Goal: Task Accomplishment & Management: Use online tool/utility

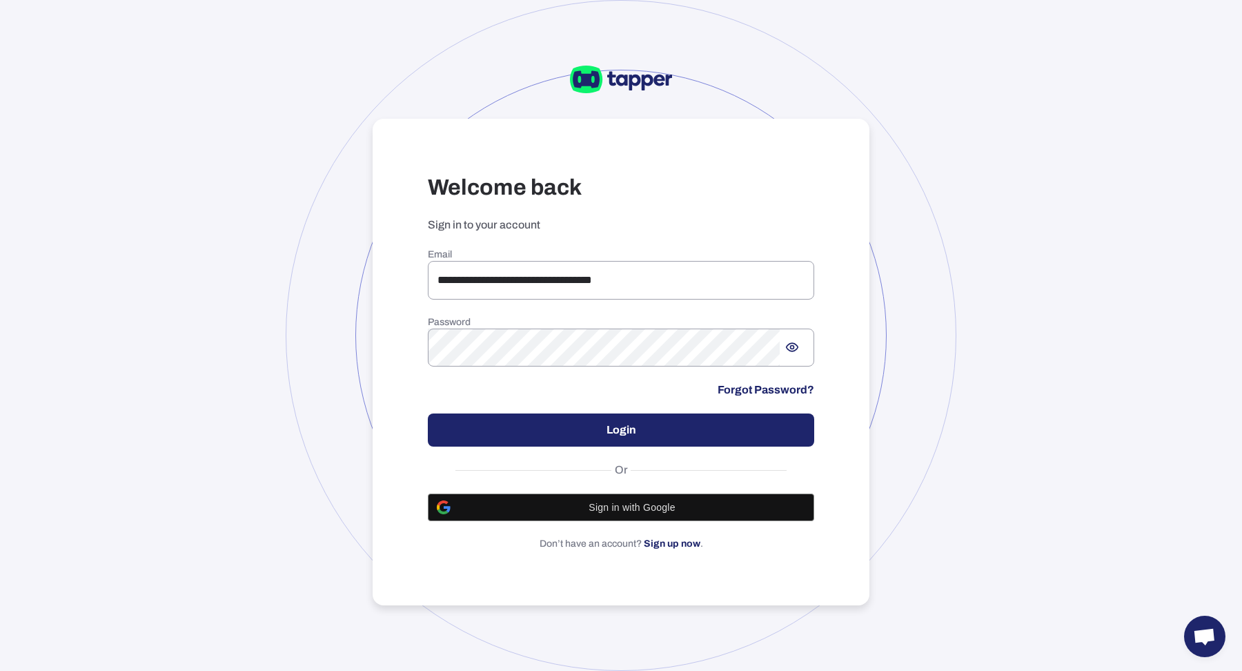
click at [580, 432] on button "Login" at bounding box center [621, 429] width 386 height 33
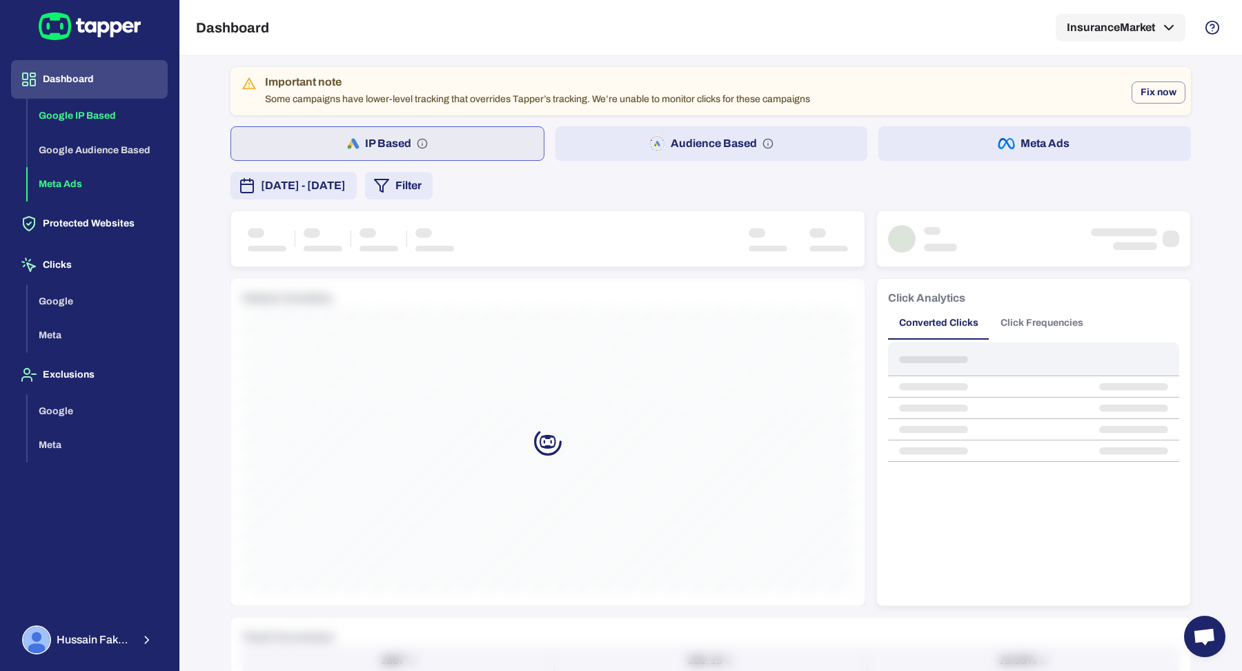
click at [72, 201] on button "Meta Ads" at bounding box center [98, 184] width 140 height 34
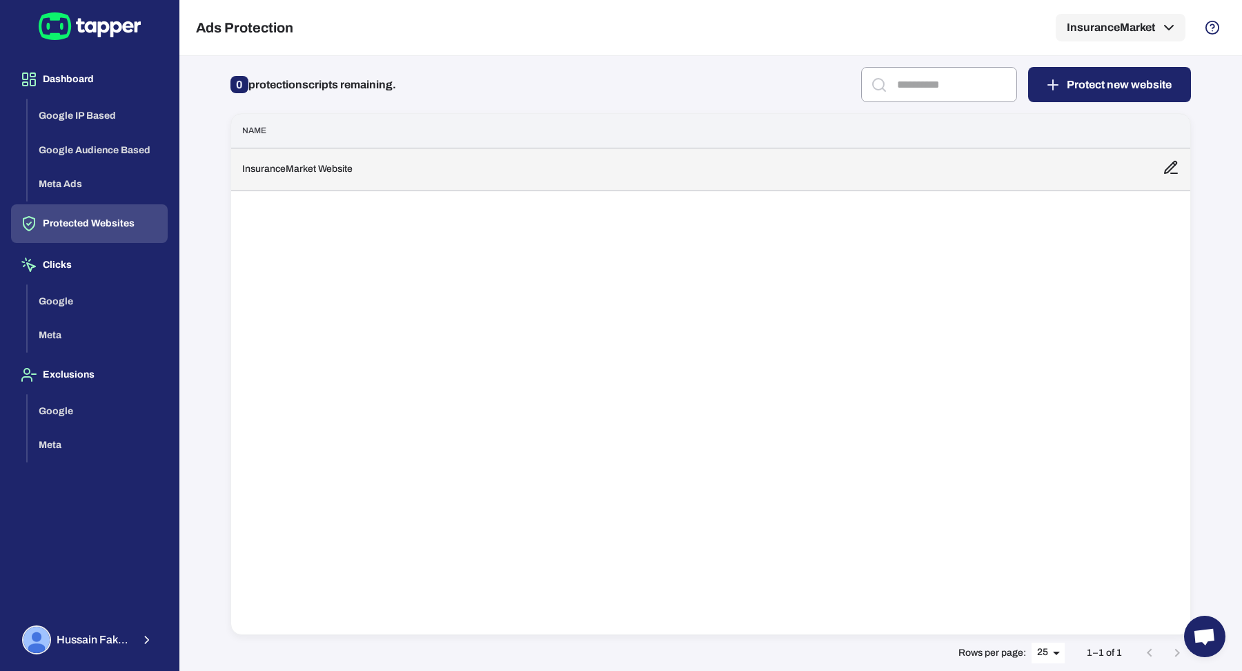
click at [397, 170] on td "InsuranceMarket Website" at bounding box center [691, 169] width 920 height 43
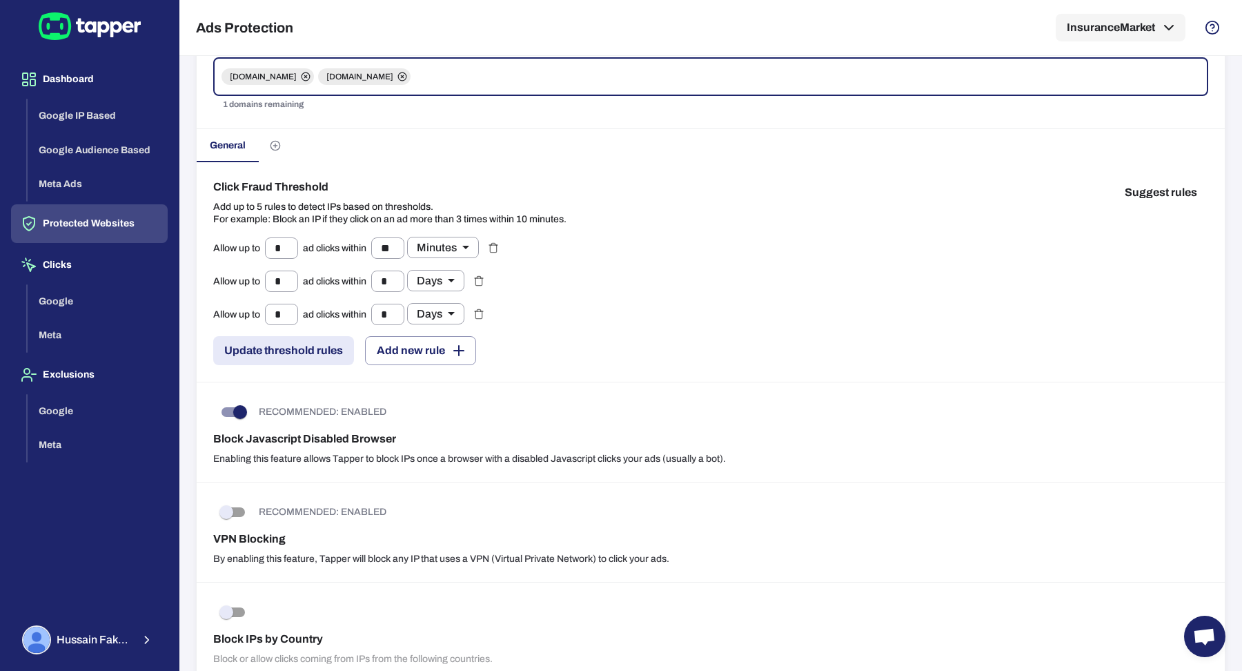
scroll to position [86, 0]
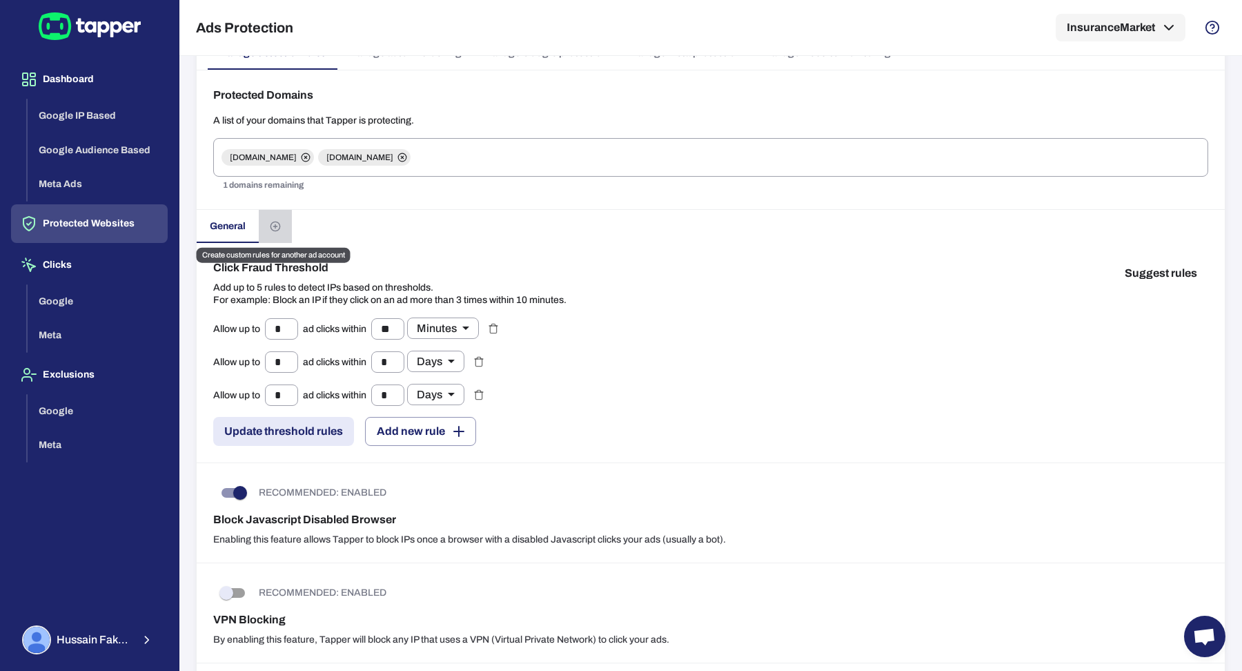
click at [282, 227] on button "Create custom rules for another ad account" at bounding box center [275, 226] width 33 height 33
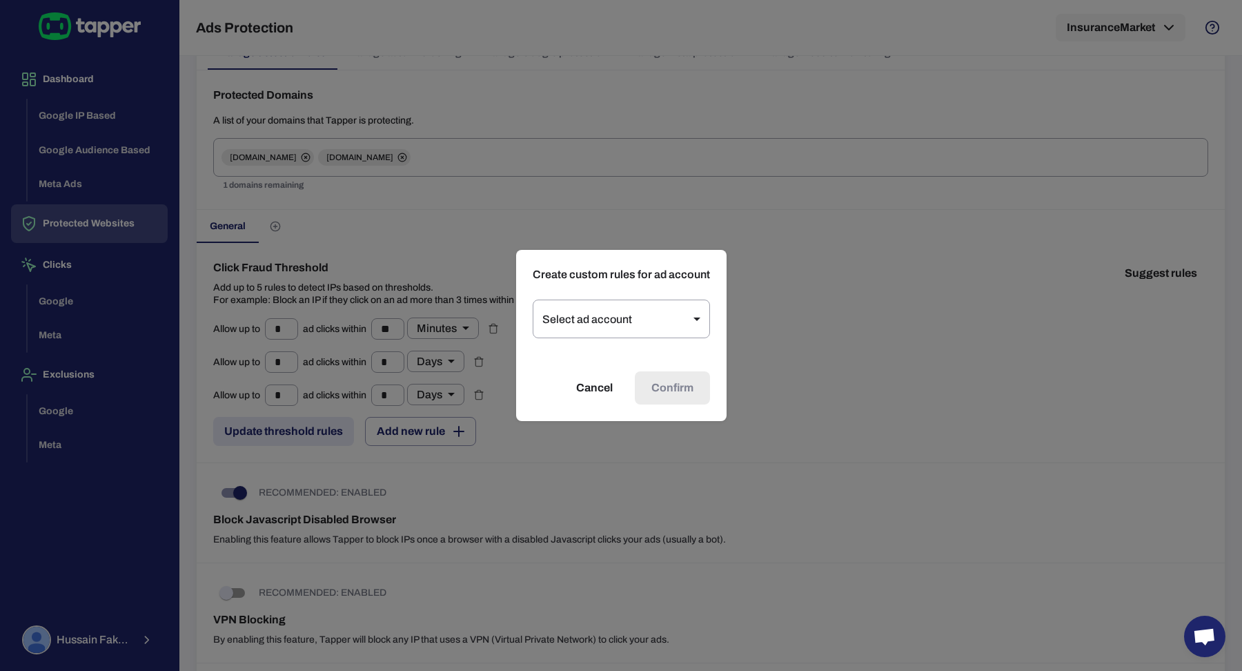
click at [602, 392] on button "Cancel" at bounding box center [595, 387] width 70 height 33
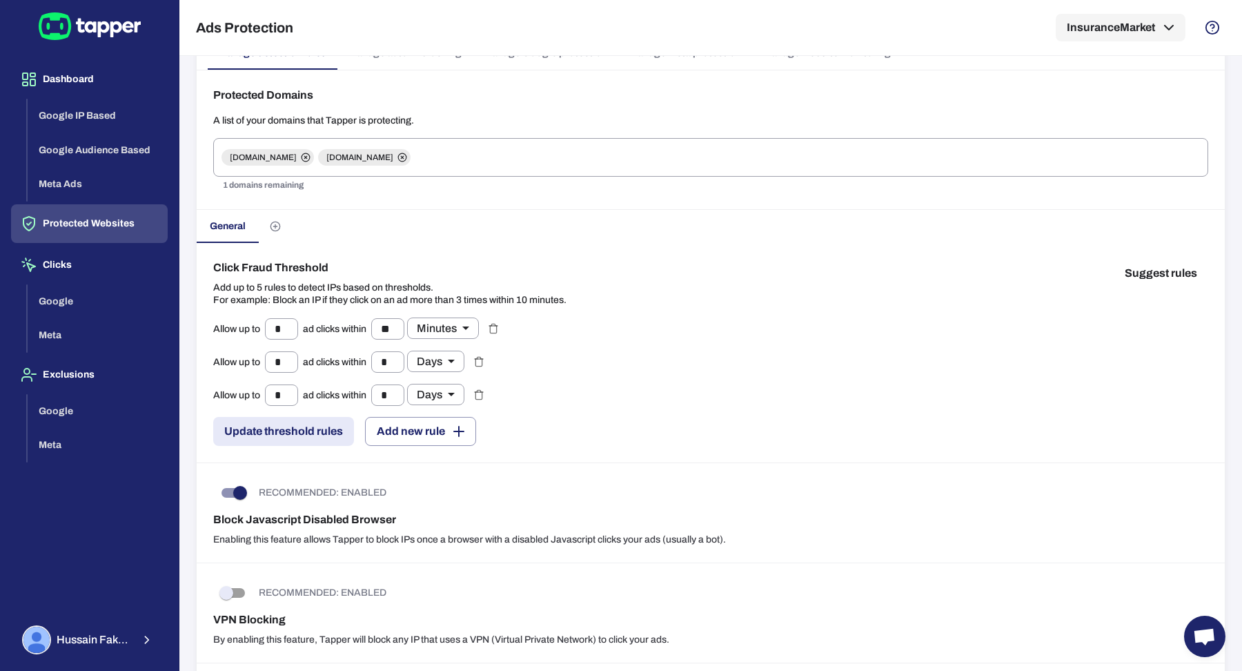
click at [591, 392] on div "Allow up to * ​ ad clicks within ** ​ Minutes ** ​ Allow up to * ​ ad clicks wi…" at bounding box center [710, 381] width 995 height 128
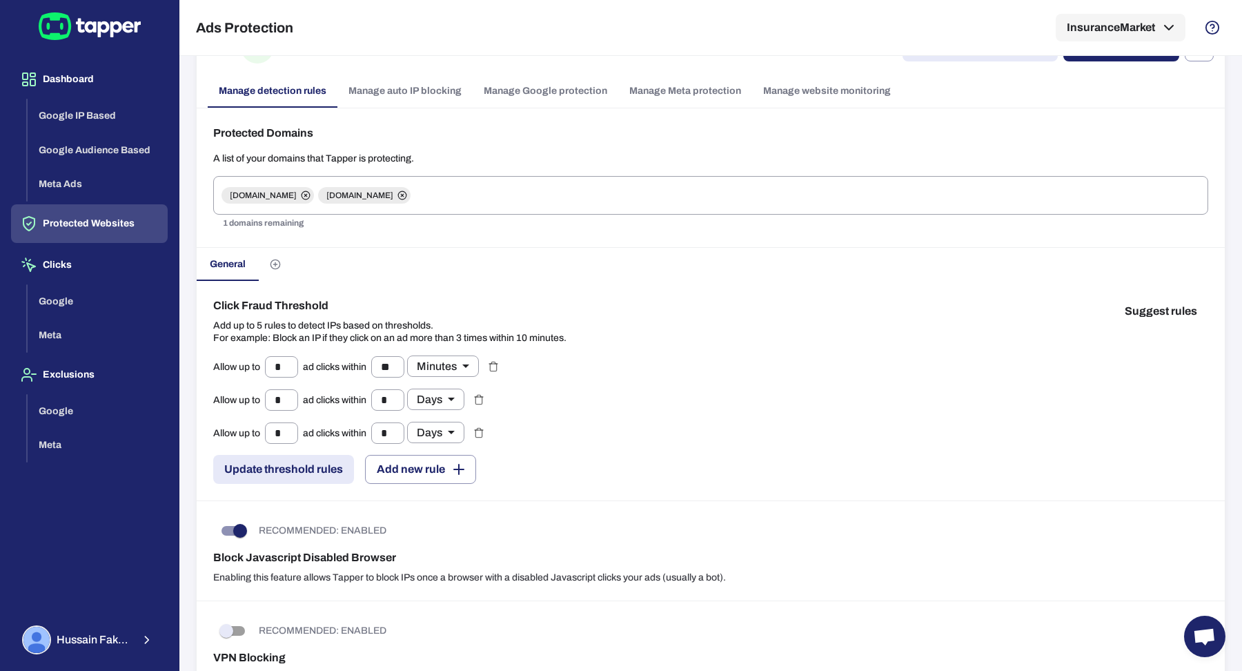
scroll to position [0, 0]
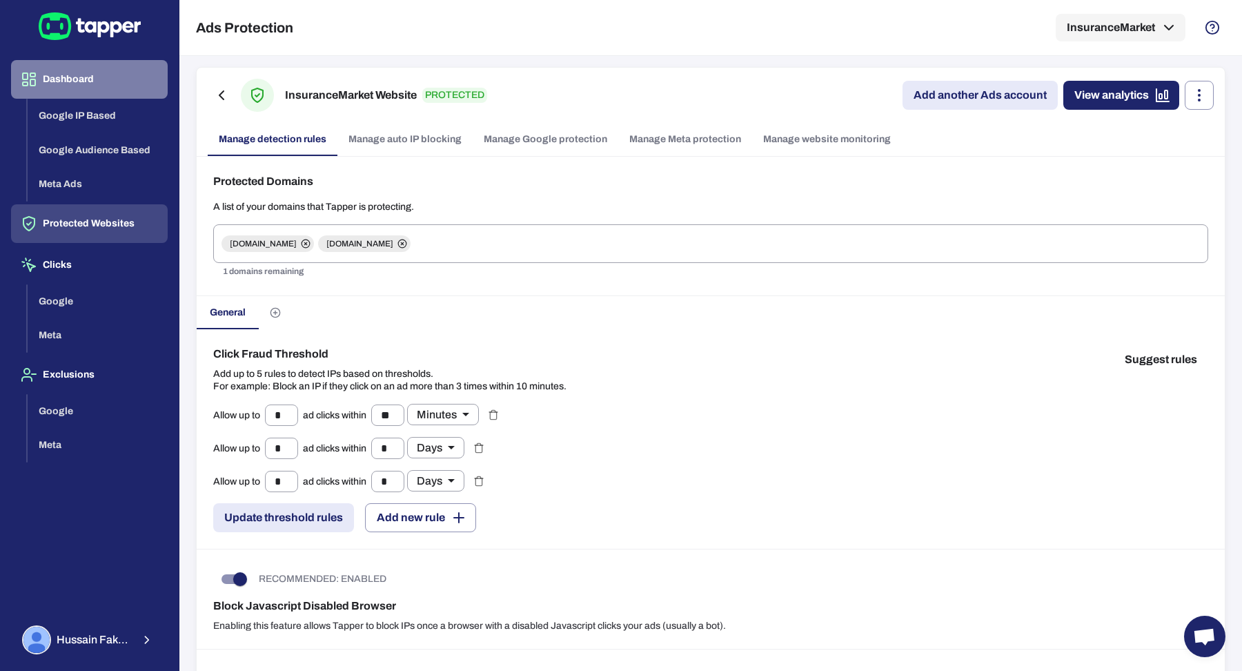
click at [116, 79] on button "Dashboard" at bounding box center [89, 79] width 157 height 39
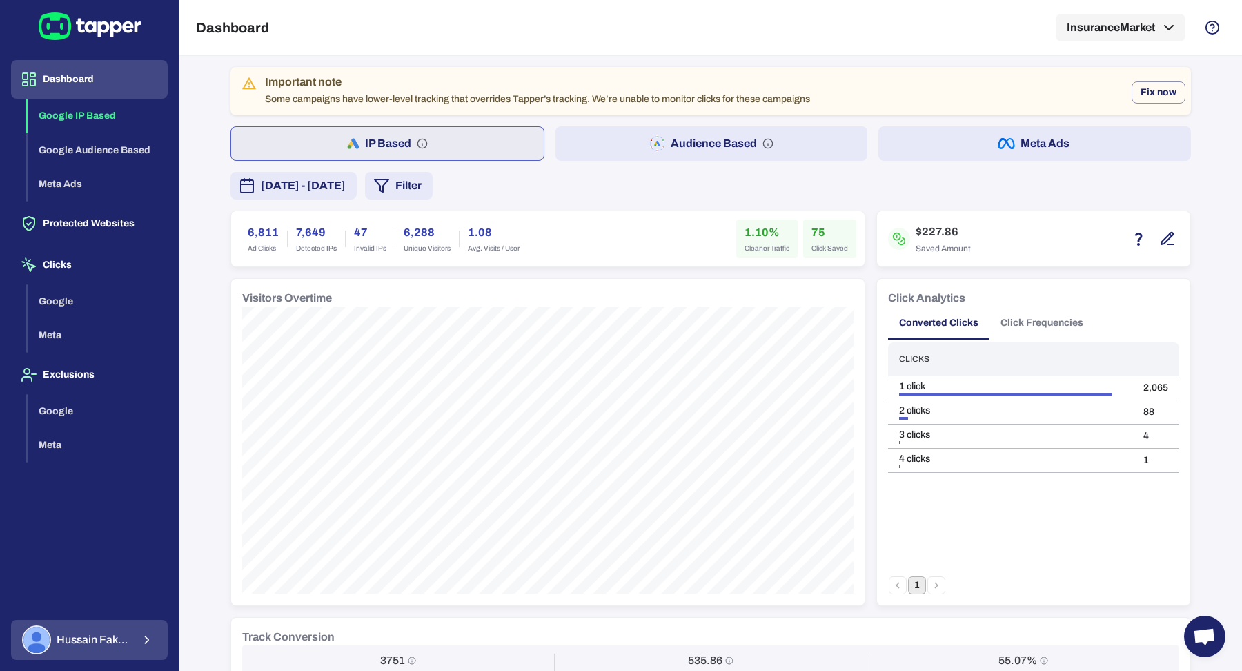
click at [102, 628] on div "Hussain Fakhruddin" at bounding box center [77, 639] width 110 height 29
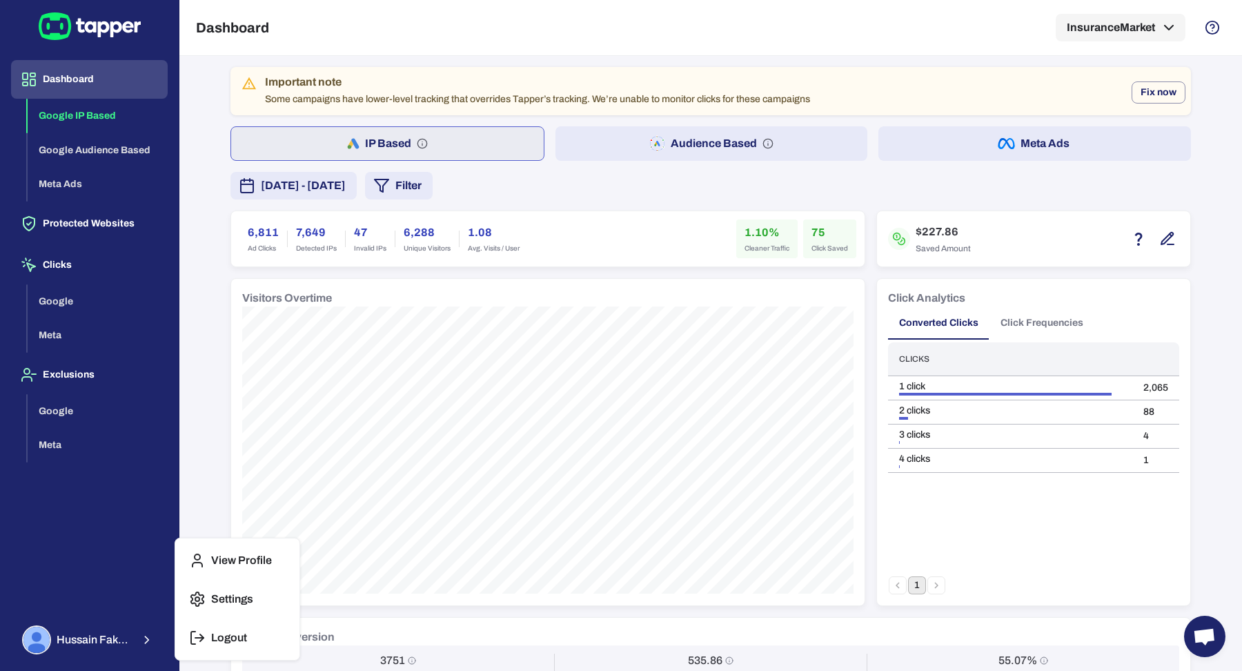
click at [189, 624] on button "Logout" at bounding box center [237, 637] width 113 height 33
